Goal: Ask a question

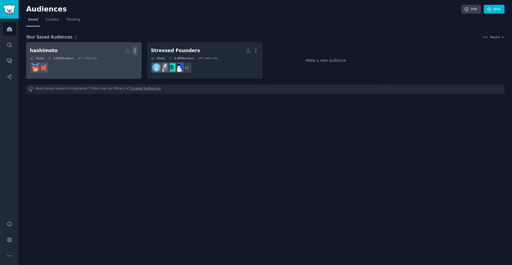
click at [135, 50] on icon "button" at bounding box center [135, 51] width 6 height 6
click at [99, 70] on dd at bounding box center [84, 67] width 108 height 15
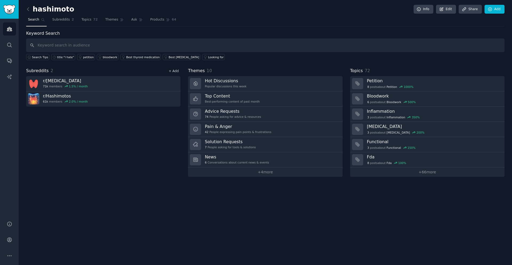
click at [175, 70] on link "+ Add" at bounding box center [174, 71] width 10 height 4
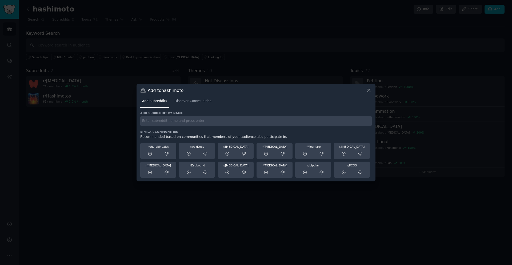
click at [162, 122] on input "text" at bounding box center [256, 121] width 232 height 10
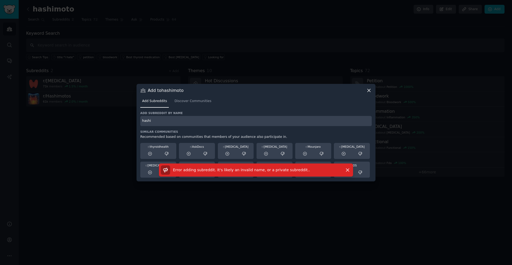
click at [154, 119] on input "hashi" at bounding box center [256, 121] width 232 height 10
type input "hashimoto"
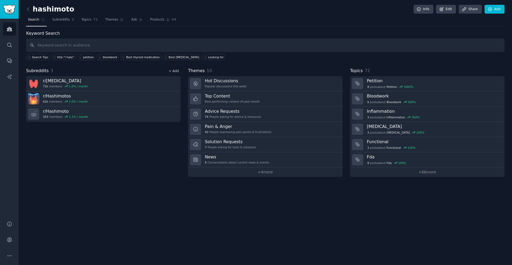
click at [177, 71] on link "+ Add" at bounding box center [174, 71] width 10 height 4
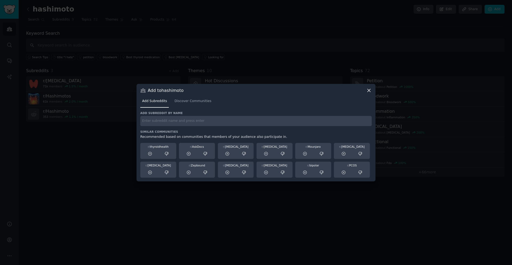
click at [185, 108] on div "Add Subreddits Discover Communities" at bounding box center [256, 102] width 232 height 18
click at [187, 103] on link "Discover Communities" at bounding box center [193, 102] width 41 height 11
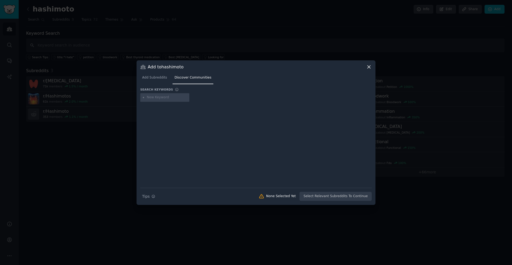
click at [158, 97] on input "text" at bounding box center [167, 97] width 41 height 5
type input "hashimoto"
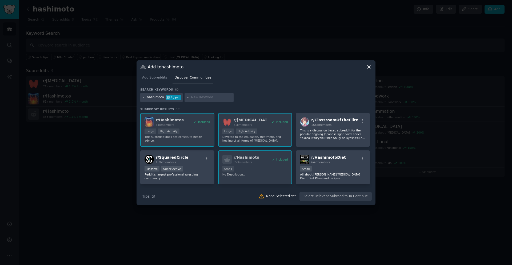
click at [279, 160] on div "r/ Hashimotos 61k members Included Large High Activity This subreddit does not …" at bounding box center [256, 221] width 232 height 217
click at [278, 160] on div "r/ Hashimotos 61k members Included Large High Activity This subreddit does not …" at bounding box center [256, 221] width 232 height 217
click at [251, 128] on div "r/ Hashimotos 61k members Included Large High Activity This subreddit does not …" at bounding box center [256, 221] width 232 height 217
click at [370, 67] on icon at bounding box center [369, 67] width 6 height 6
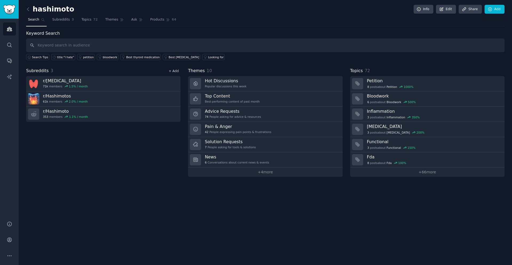
click at [176, 72] on link "+ Add" at bounding box center [174, 71] width 10 height 4
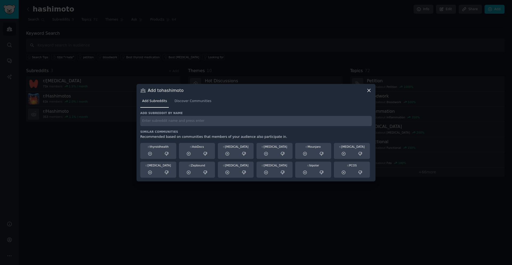
click at [169, 122] on input "text" at bounding box center [256, 121] width 232 height 10
paste input "HashimotosLiving"
type input "HashimotosLiving"
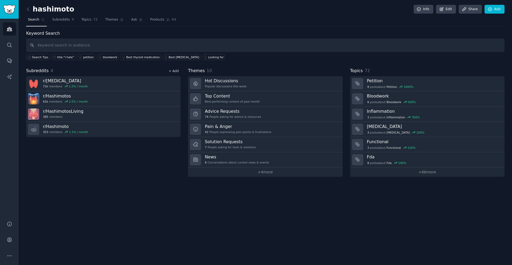
click at [170, 71] on link "+ Add" at bounding box center [174, 71] width 10 height 4
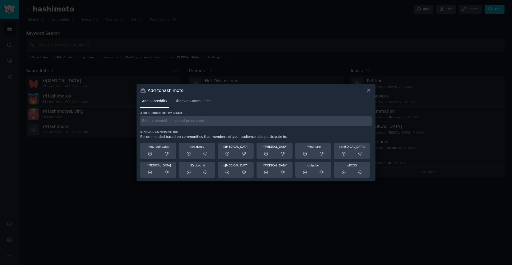
click at [172, 126] on input "text" at bounding box center [256, 121] width 232 height 10
paste input "HashimotosMen"
type input "HashimotosMen"
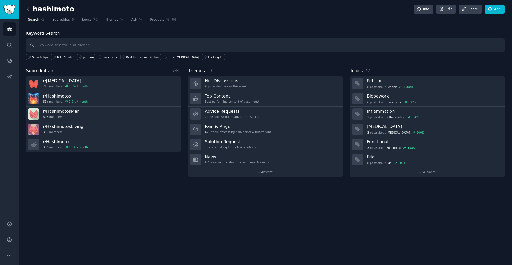
click at [144, 177] on div "hashimoto Info Edit Share Add Search Subreddits 5 Topics 72 Themes Ask Products…" at bounding box center [266, 132] width 494 height 265
click at [87, 21] on span "Topics" at bounding box center [86, 19] width 10 height 5
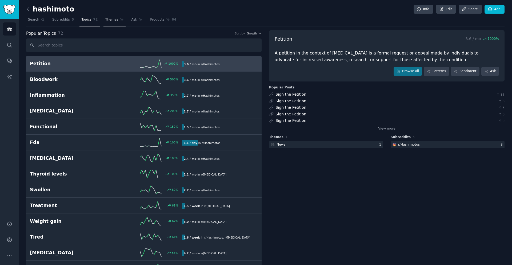
click at [106, 22] on span "Themes" at bounding box center [111, 19] width 13 height 5
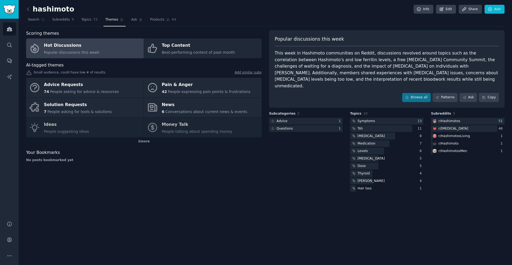
click at [87, 42] on div "Hot Discussions" at bounding box center [72, 45] width 56 height 9
click at [85, 45] on div "Hot Discussions" at bounding box center [72, 45] width 56 height 9
click at [136, 21] on link "Ask" at bounding box center [136, 20] width 15 height 11
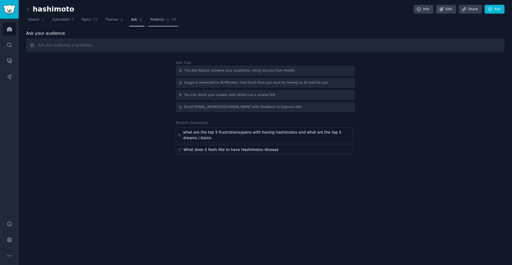
click at [153, 19] on span "Products" at bounding box center [157, 19] width 14 height 5
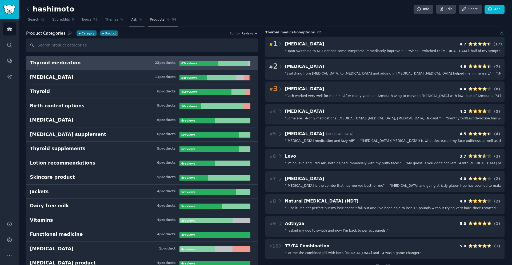
click at [134, 20] on span "Ask" at bounding box center [134, 19] width 6 height 5
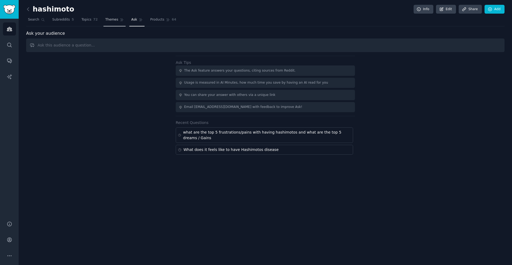
click at [114, 22] on span "Themes" at bounding box center [111, 19] width 13 height 5
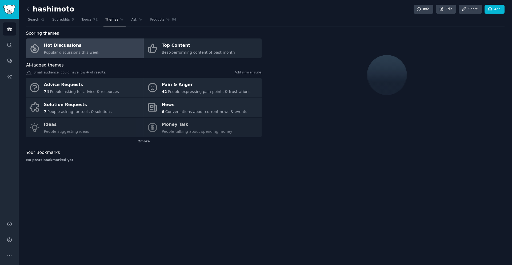
click at [76, 51] on span "Popular discussions this week" at bounding box center [72, 52] width 56 height 4
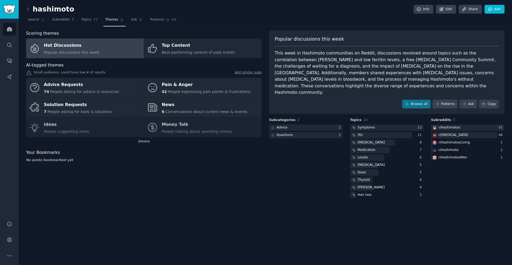
click at [76, 50] on span "Popular discussions this week" at bounding box center [72, 52] width 56 height 4
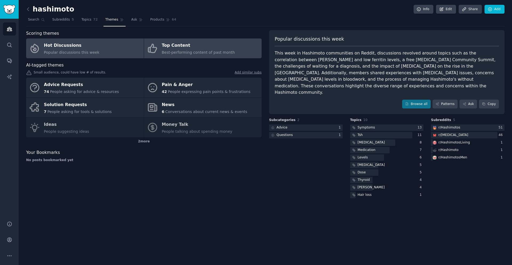
click at [177, 47] on div "Top Content" at bounding box center [198, 45] width 73 height 9
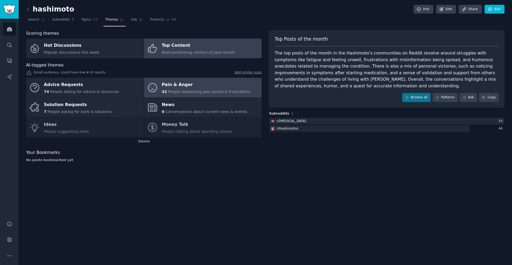
click at [181, 87] on div "Pain & Anger" at bounding box center [206, 85] width 89 height 9
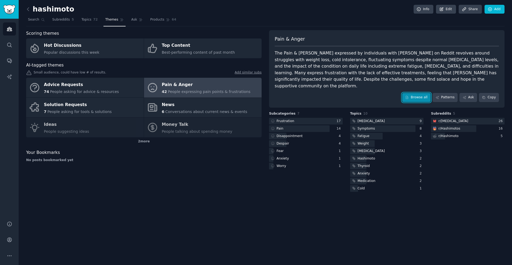
click at [409, 93] on link "Browse all" at bounding box center [416, 97] width 29 height 9
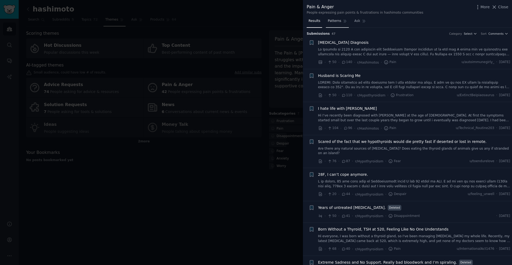
click at [334, 22] on span "Patterns" at bounding box center [334, 21] width 13 height 5
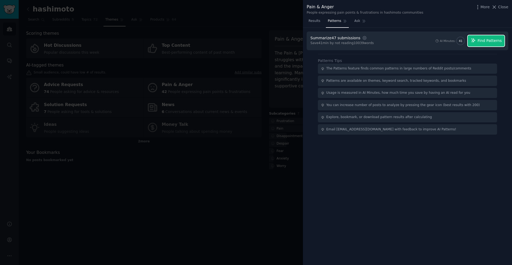
click at [494, 39] on span "Find Patterns" at bounding box center [490, 41] width 24 height 6
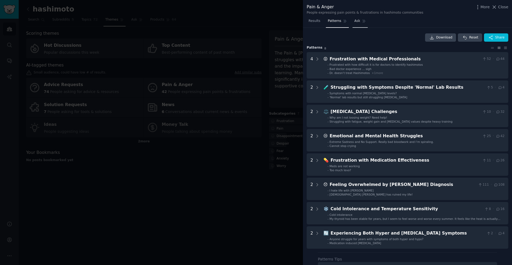
click at [359, 24] on link "Ask" at bounding box center [360, 22] width 15 height 11
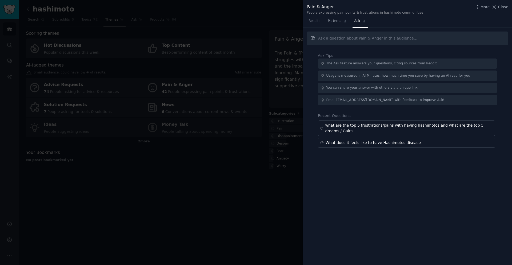
click at [278, 153] on div at bounding box center [256, 132] width 512 height 265
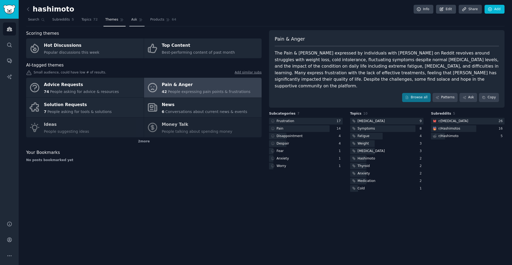
click at [130, 21] on link "Ask" at bounding box center [136, 20] width 15 height 11
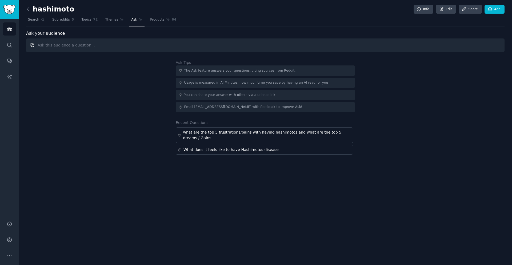
click at [110, 49] on input "text" at bounding box center [265, 45] width 479 height 14
type input "how does it feel to have hashimoto and what situations are mentioned?"
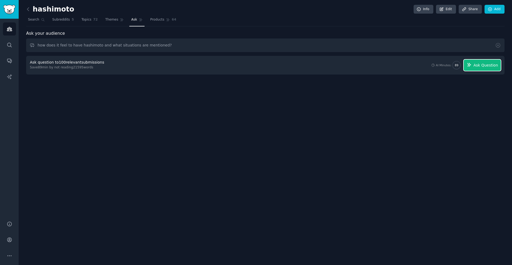
click at [474, 66] on button "Ask Question" at bounding box center [482, 65] width 37 height 11
